Goal: Task Accomplishment & Management: Manage account settings

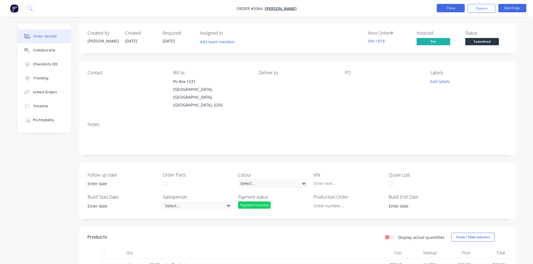
click at [450, 9] on button "Close" at bounding box center [450, 8] width 28 height 8
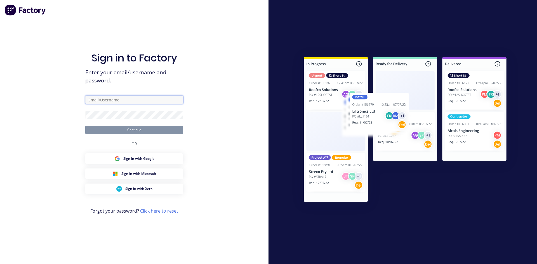
type input "[EMAIL_ADDRESS][DOMAIN_NAME]"
click at [137, 129] on button "Continue" at bounding box center [134, 130] width 98 height 8
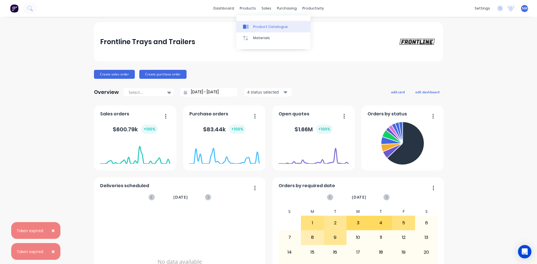
click at [249, 29] on div at bounding box center [247, 26] width 8 height 5
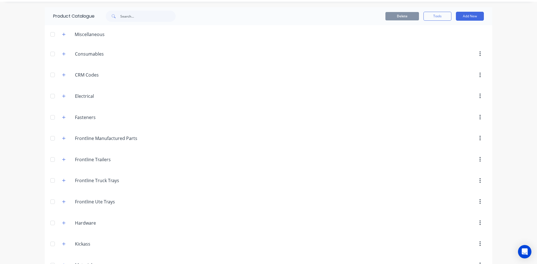
scroll to position [28, 0]
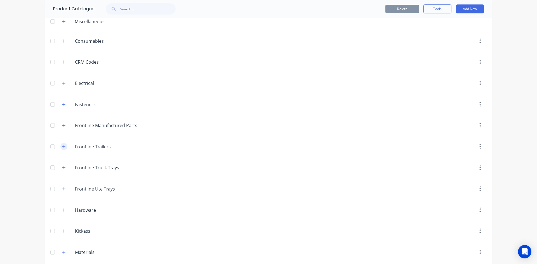
click at [63, 146] on icon "button" at bounding box center [63, 147] width 3 height 4
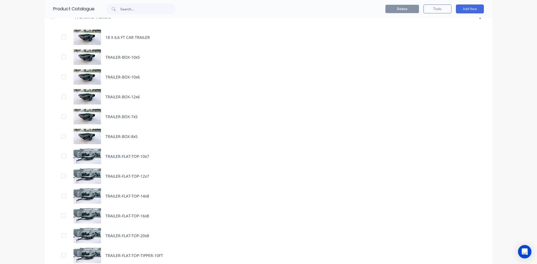
scroll to position [168, 0]
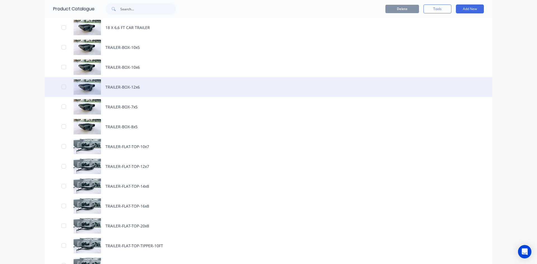
click at [136, 89] on div "TRAILER-BOX-12x6" at bounding box center [268, 87] width 447 height 20
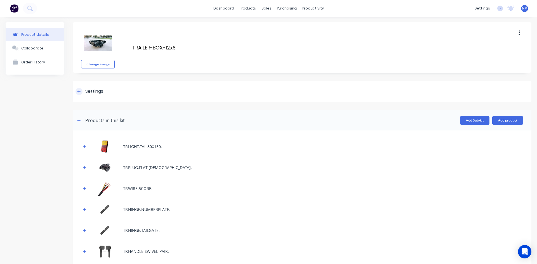
click at [80, 91] on icon at bounding box center [78, 92] width 3 height 4
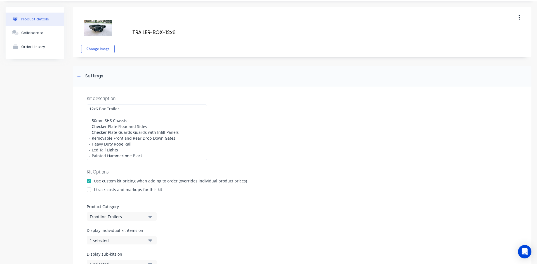
scroll to position [28, 0]
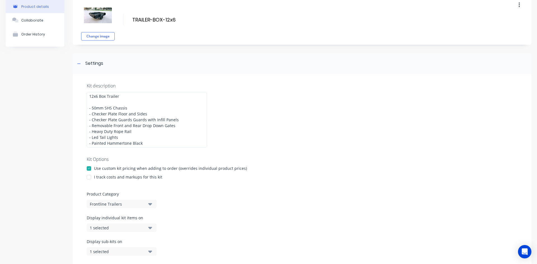
drag, startPoint x: 90, startPoint y: 177, endPoint x: 101, endPoint y: 176, distance: 10.9
click at [91, 177] on div at bounding box center [88, 177] width 11 height 11
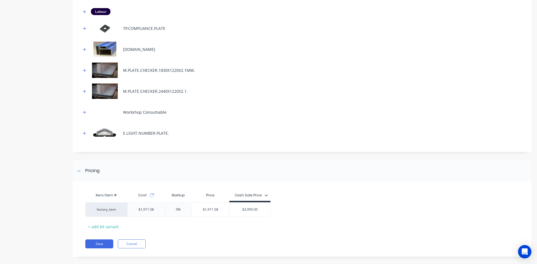
scroll to position [550, 0]
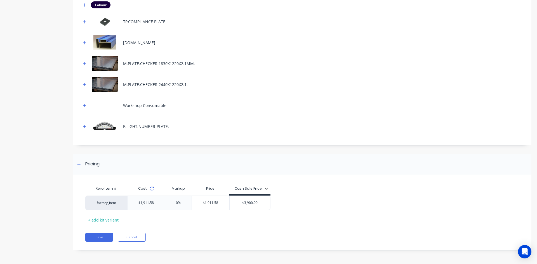
click at [152, 190] on icon at bounding box center [152, 190] width 4 height 2
click at [93, 239] on button "Save" at bounding box center [99, 237] width 28 height 9
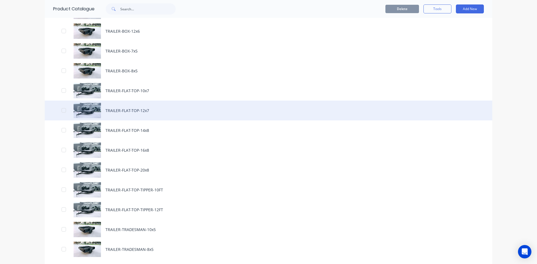
scroll to position [196, 0]
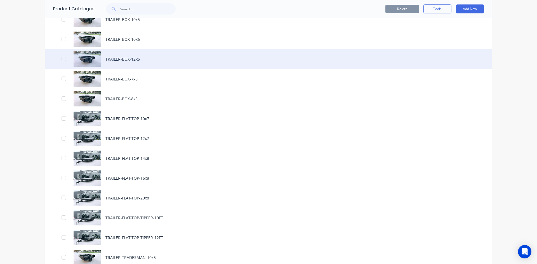
click at [148, 56] on div "TRAILER-BOX-12x6" at bounding box center [268, 59] width 447 height 20
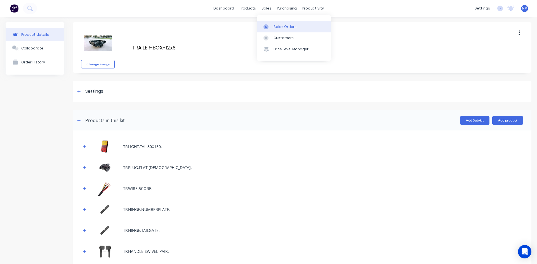
click at [279, 24] on div "Sales Orders" at bounding box center [284, 26] width 23 height 5
